Goal: Task Accomplishment & Management: Manage account settings

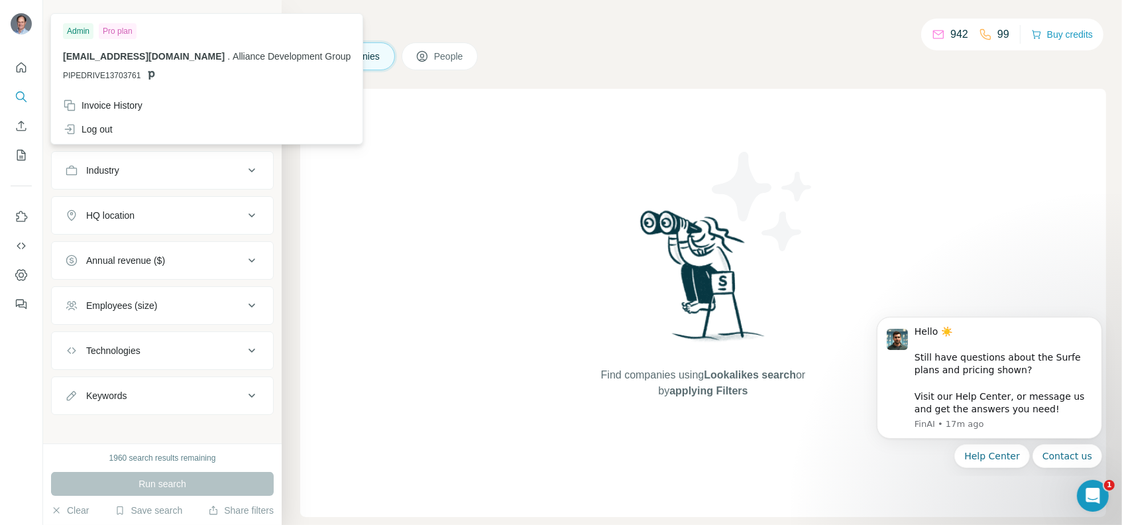
click at [125, 29] on div "Pro plan" at bounding box center [118, 31] width 38 height 16
click at [80, 31] on div "Admin" at bounding box center [78, 31] width 30 height 16
click at [115, 108] on div "Invoice History" at bounding box center [103, 105] width 80 height 13
